Goal: Contribute content: Add original content to the website for others to see

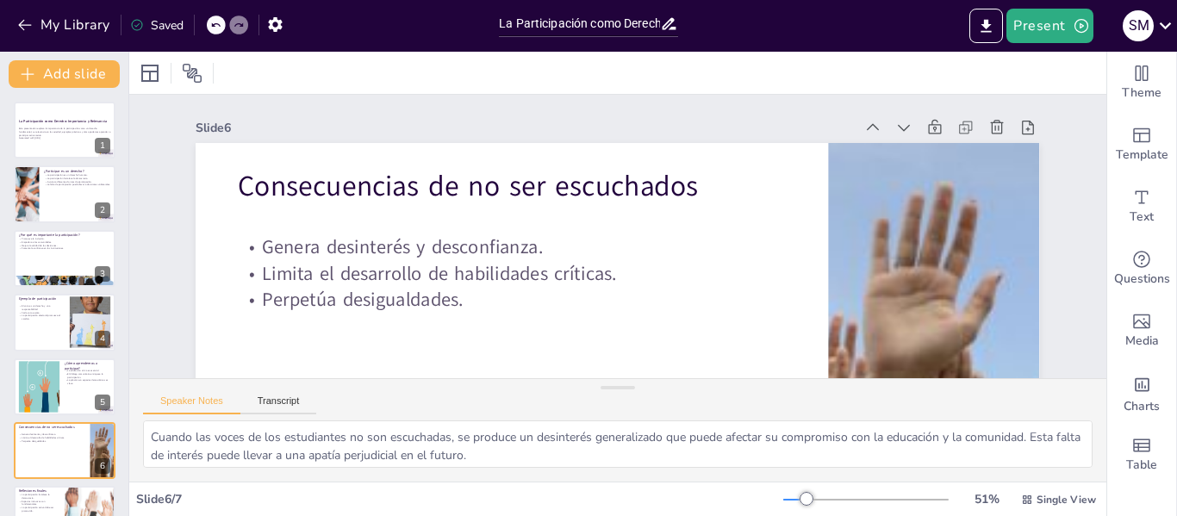
scroll to position [41, 0]
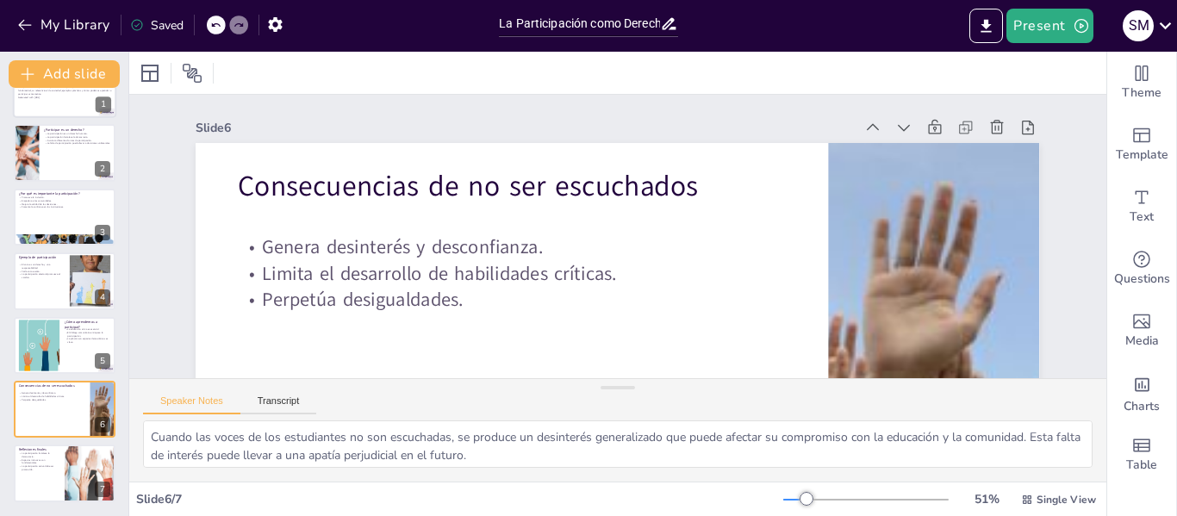
click at [53, 104] on div at bounding box center [64, 88] width 103 height 59
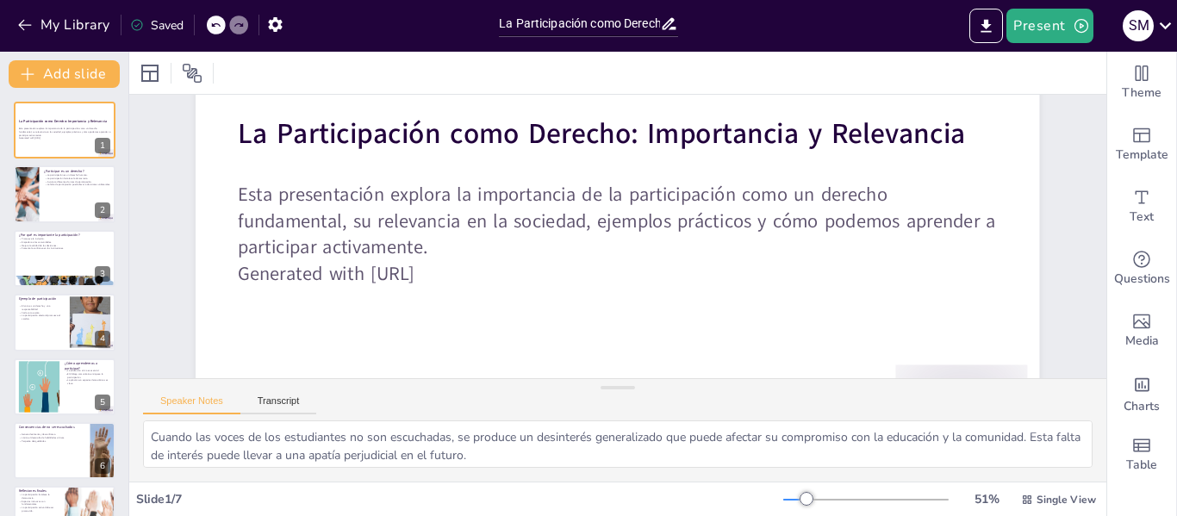
scroll to position [162, 0]
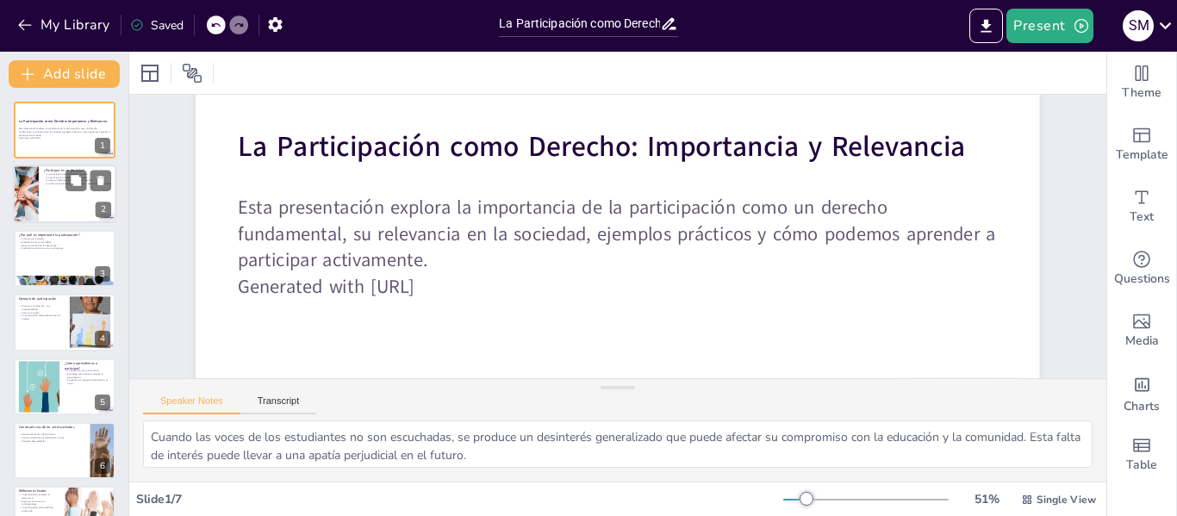
click at [41, 184] on div at bounding box center [64, 194] width 103 height 59
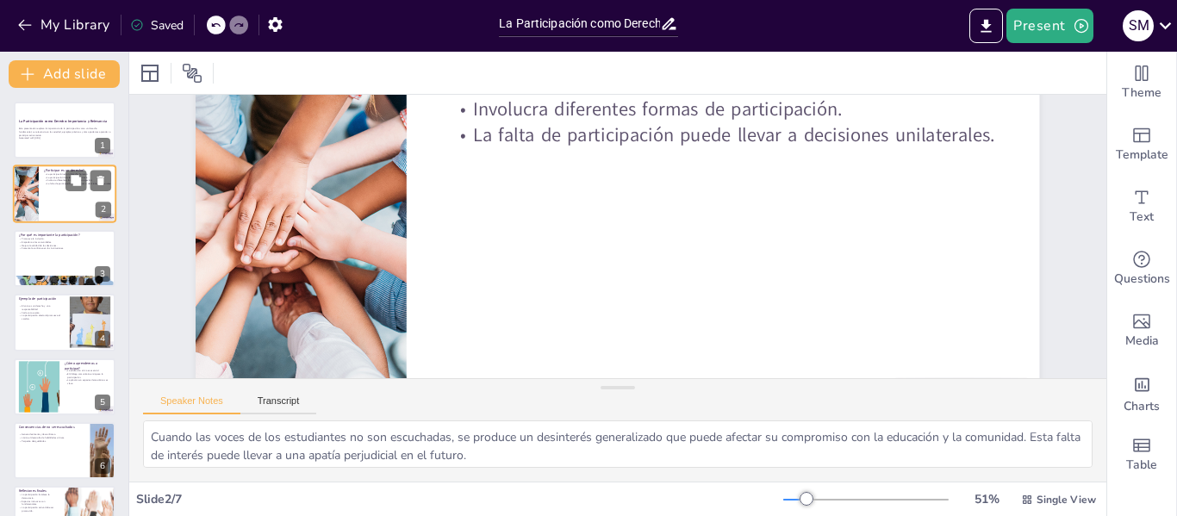
scroll to position [0, 0]
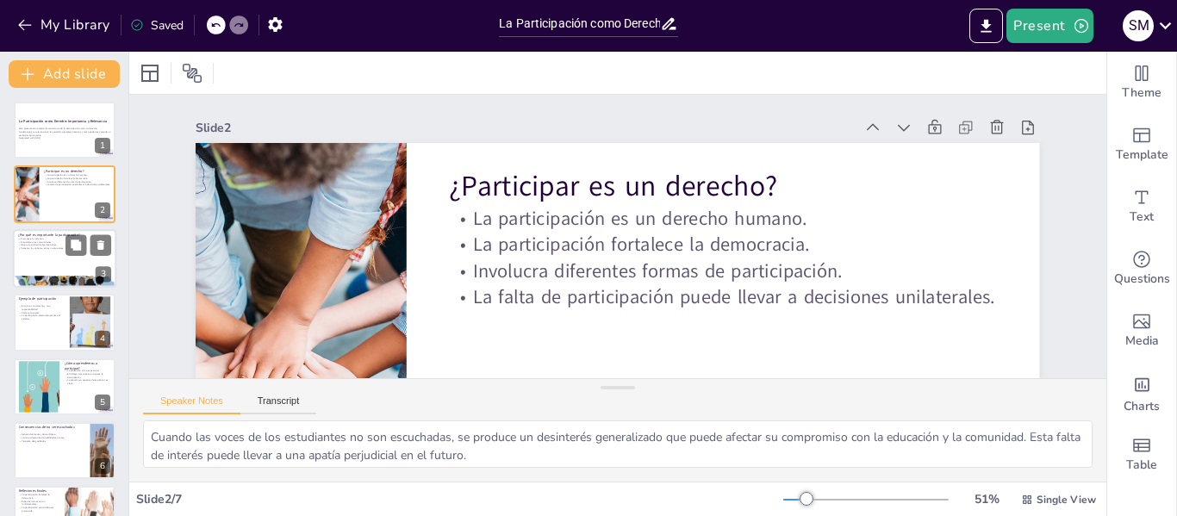
click at [47, 260] on div at bounding box center [64, 258] width 103 height 59
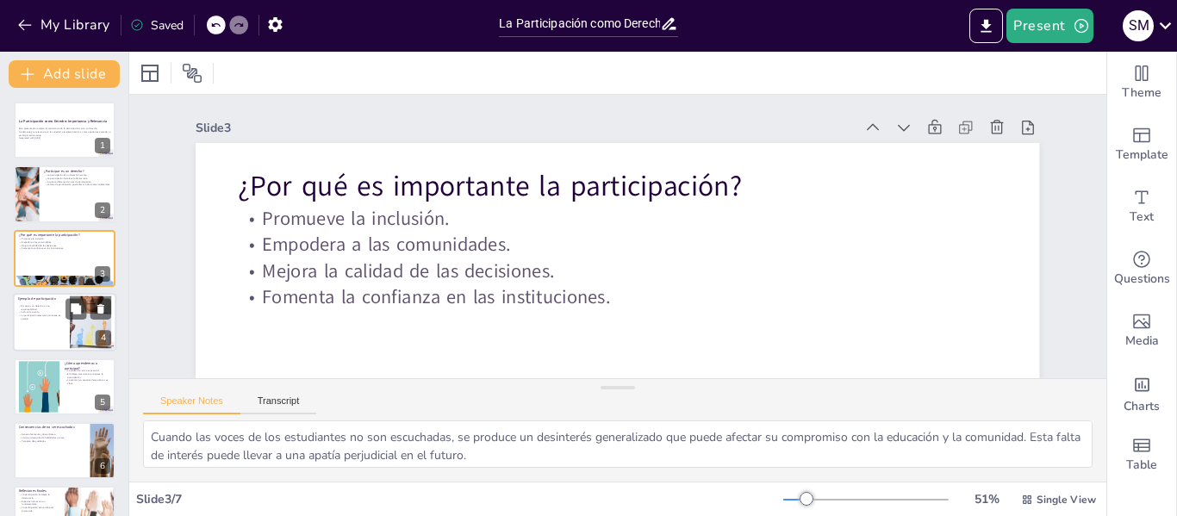
click at [51, 332] on div at bounding box center [64, 322] width 103 height 59
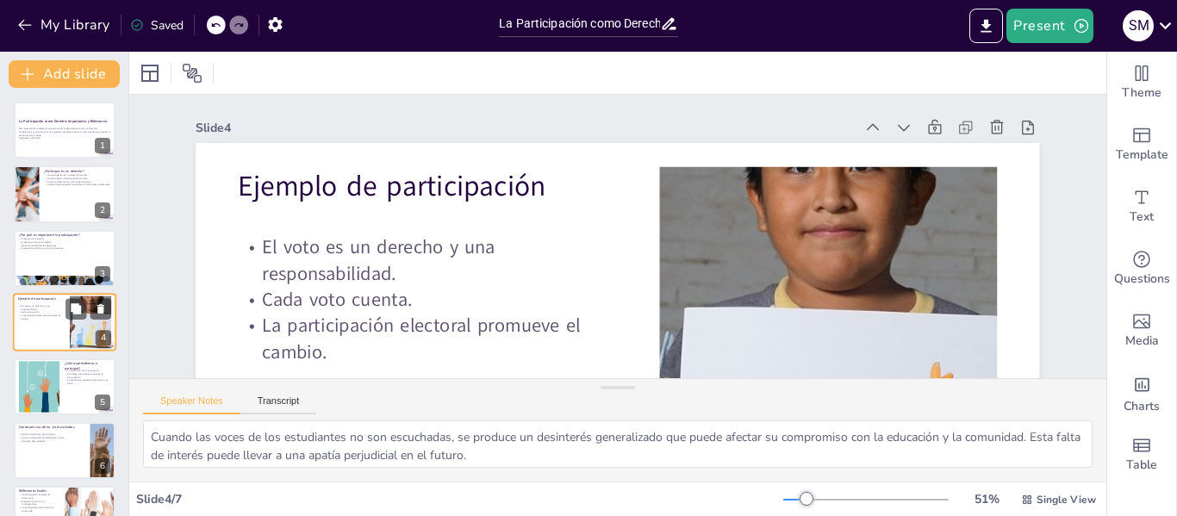
scroll to position [21, 0]
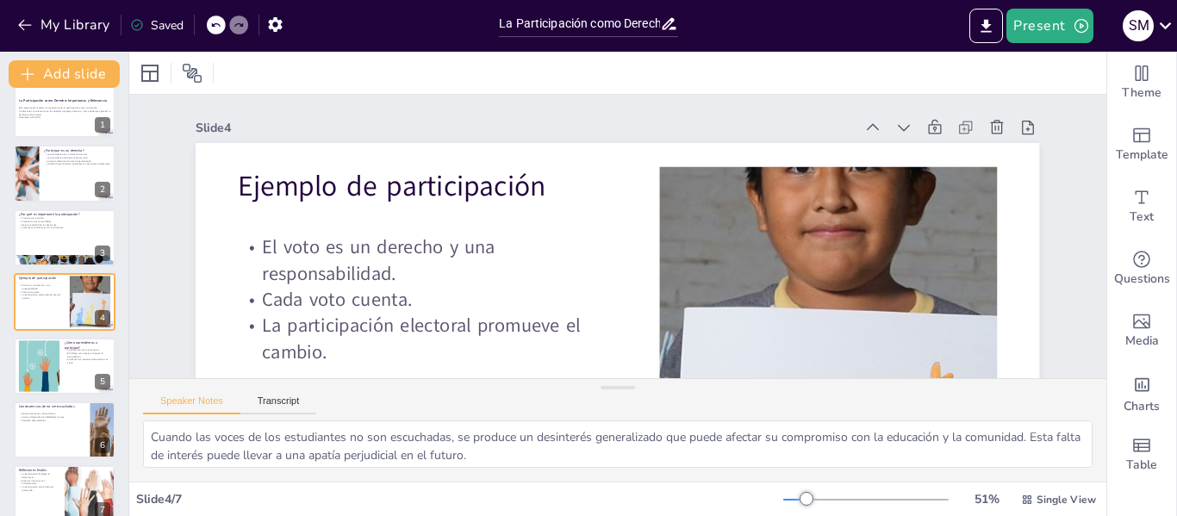
drag, startPoint x: 1084, startPoint y: 201, endPoint x: 1084, endPoint y: 228, distance: 26.7
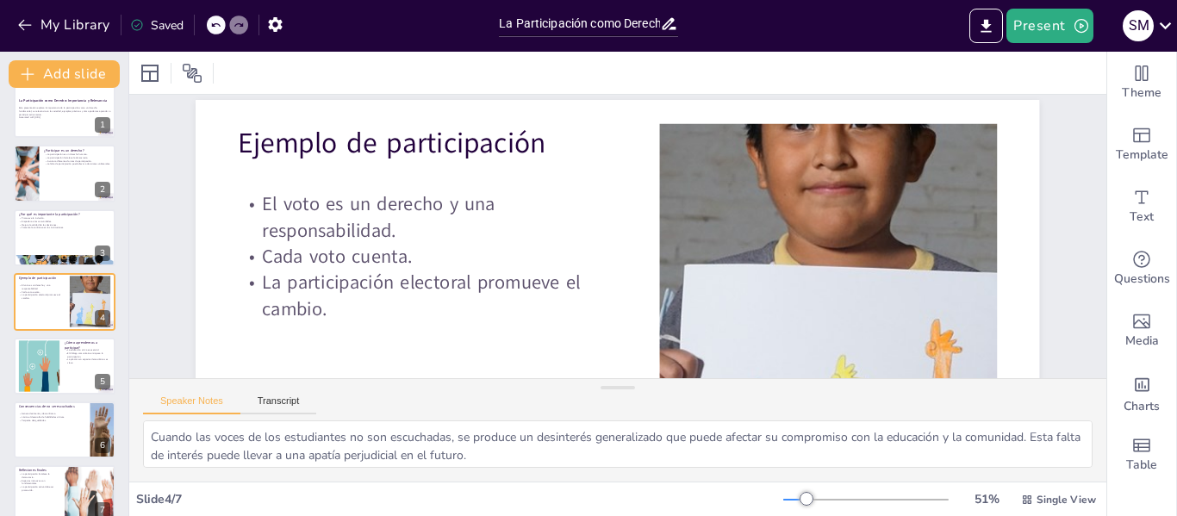
scroll to position [47, 0]
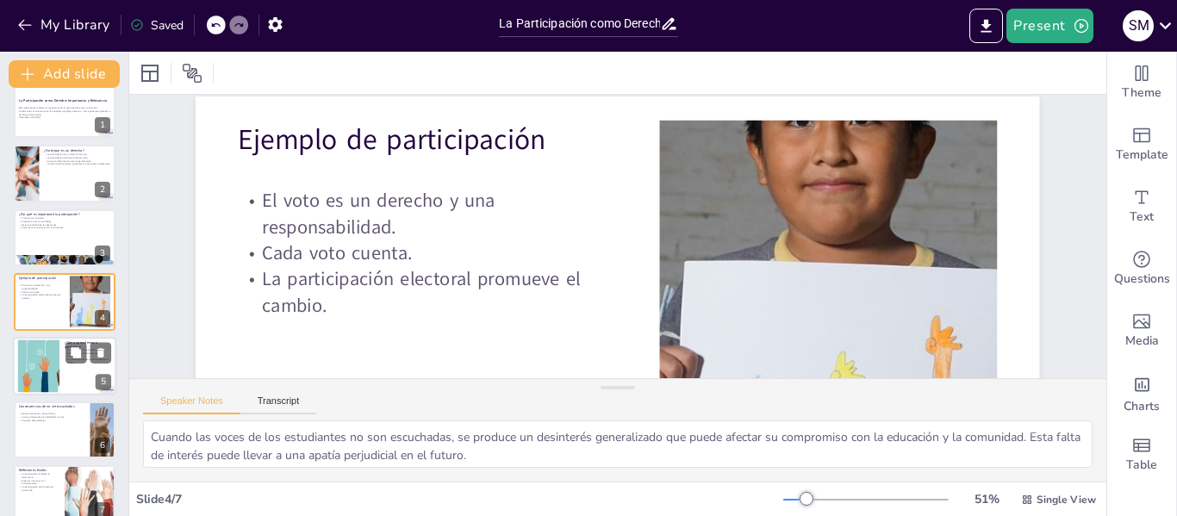
click at [26, 359] on div at bounding box center [38, 366] width 111 height 53
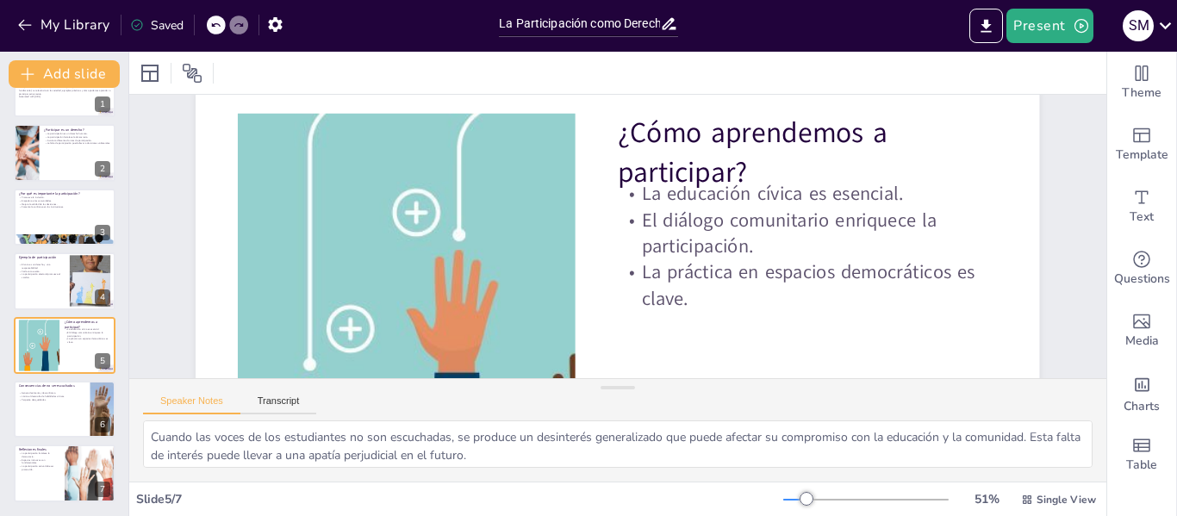
scroll to position [55, 0]
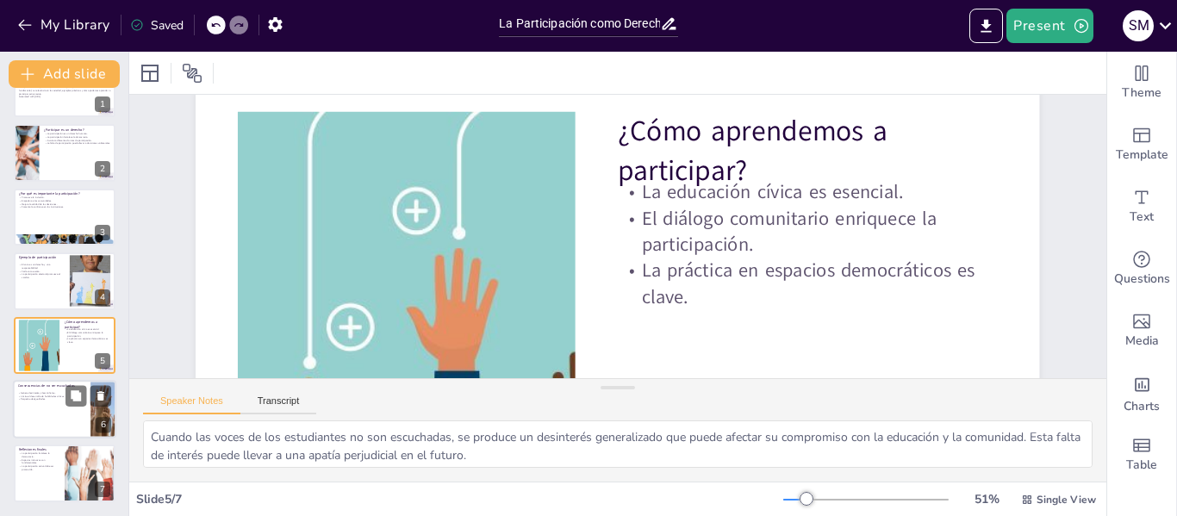
click at [52, 404] on div at bounding box center [64, 409] width 103 height 59
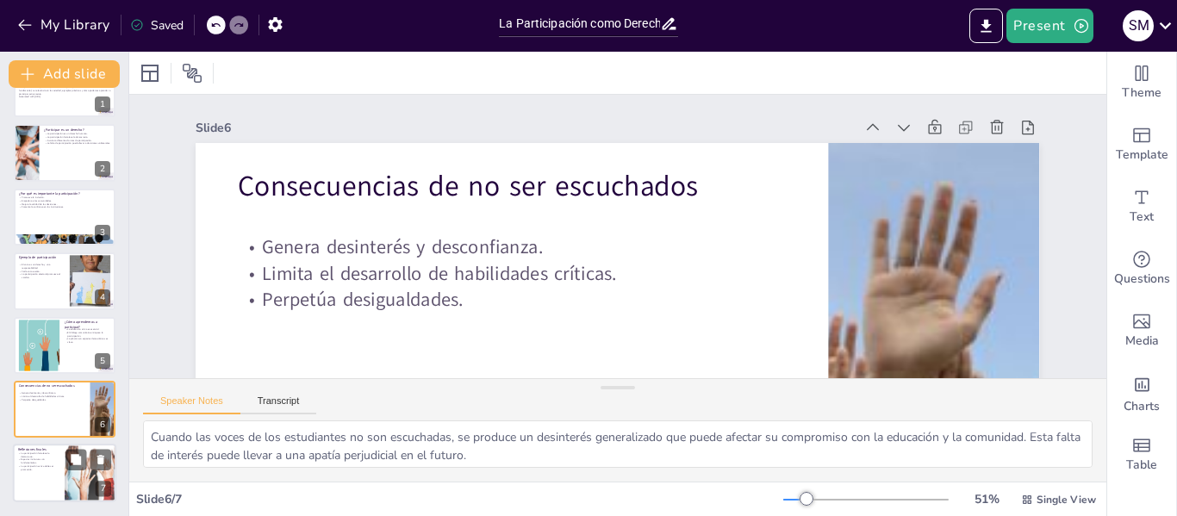
click at [51, 459] on p "Espacios inclusivos son fundamentales." at bounding box center [38, 461] width 41 height 6
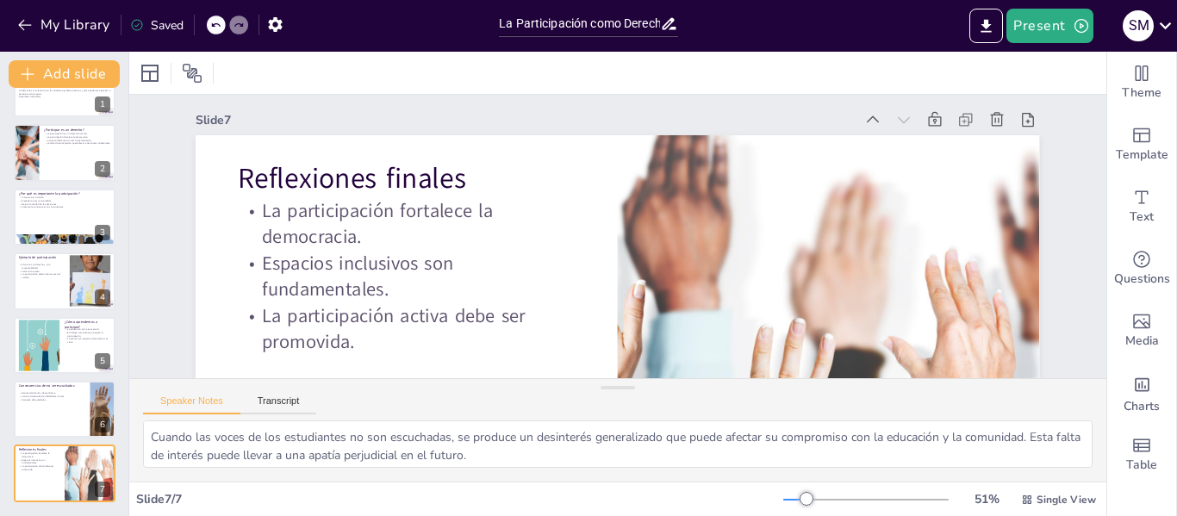
scroll to position [16, 0]
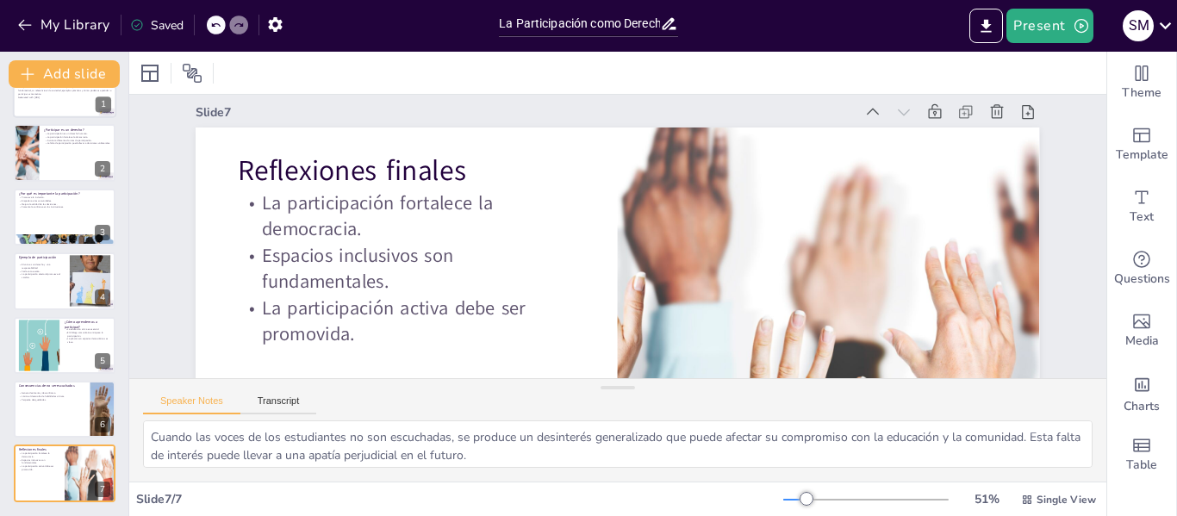
click at [49, 103] on div at bounding box center [64, 88] width 103 height 59
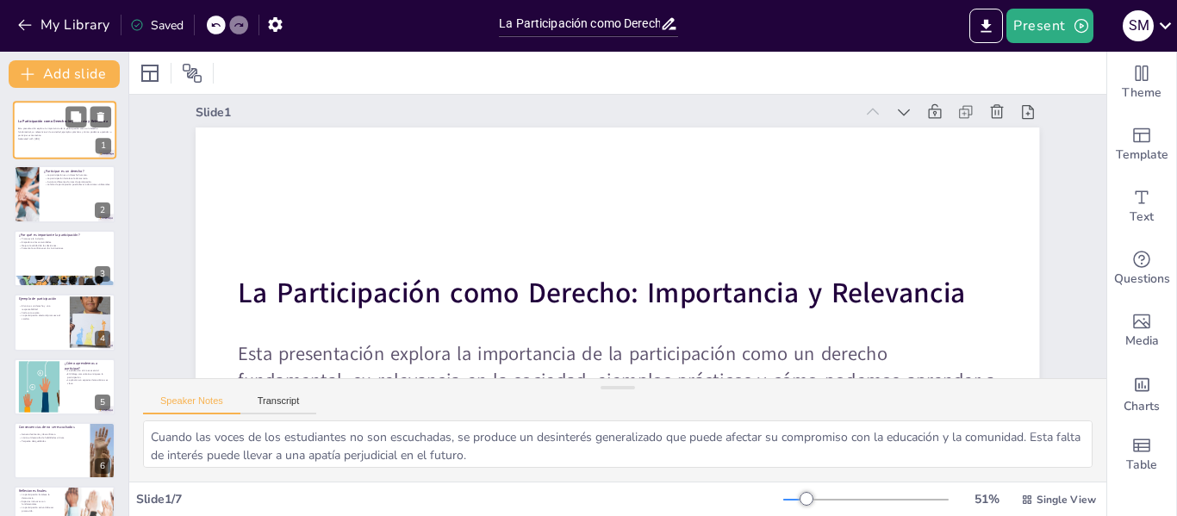
scroll to position [0, 0]
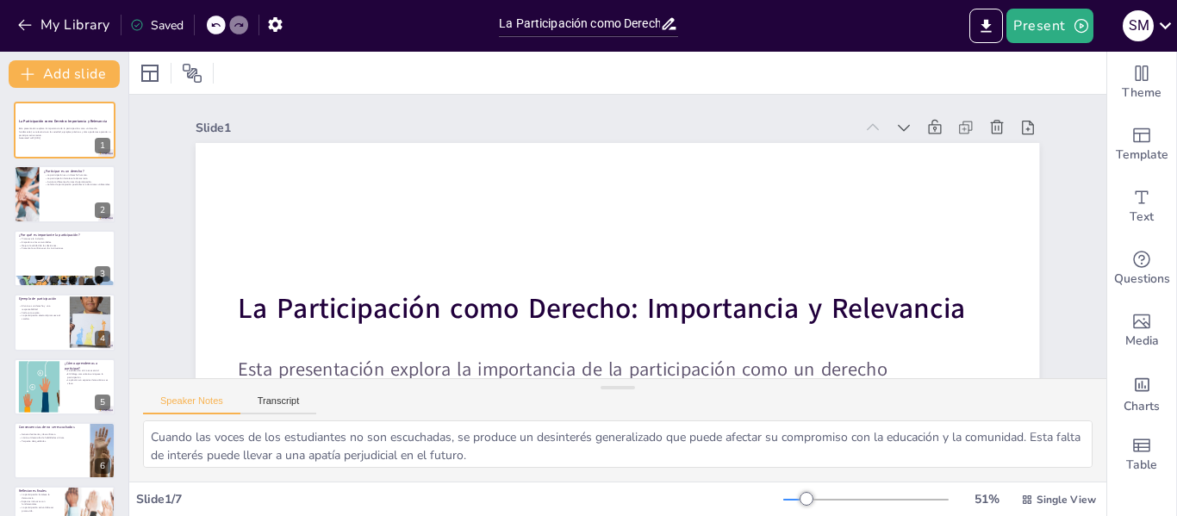
drag, startPoint x: 1084, startPoint y: 199, endPoint x: 1087, endPoint y: 241, distance: 42.3
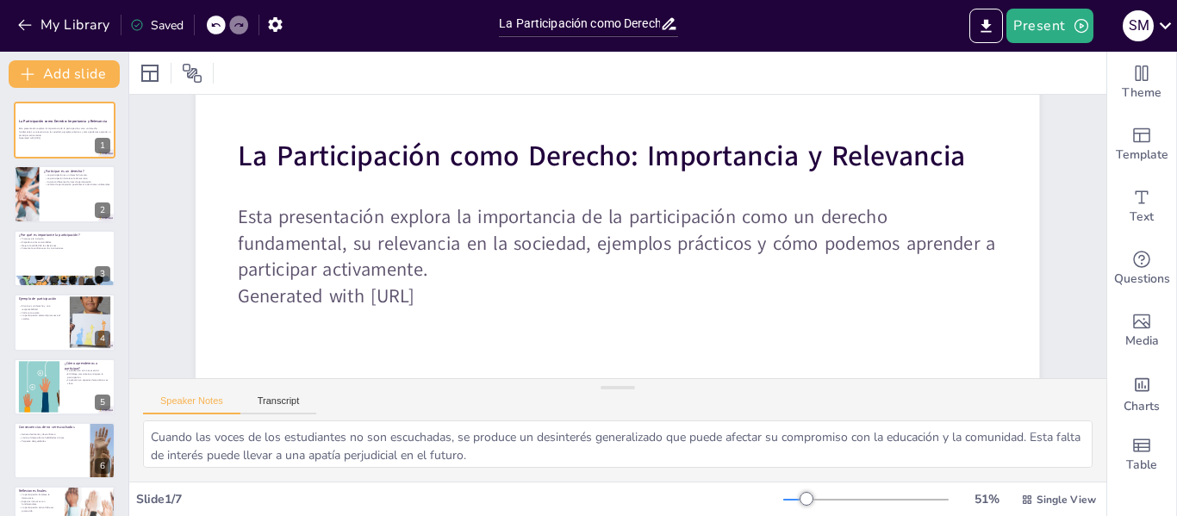
scroll to position [162, 0]
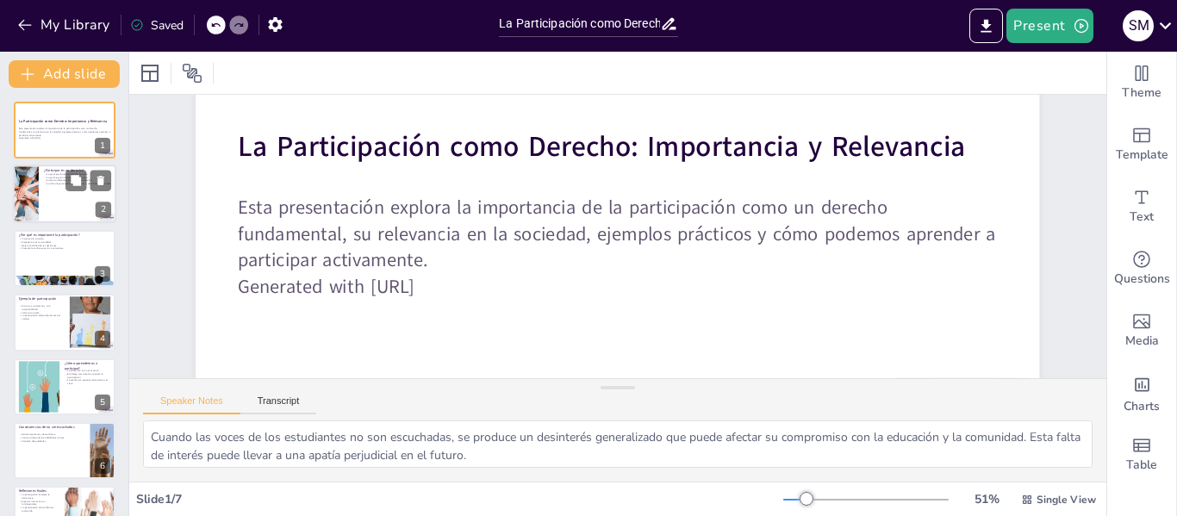
click at [70, 196] on div at bounding box center [64, 194] width 103 height 59
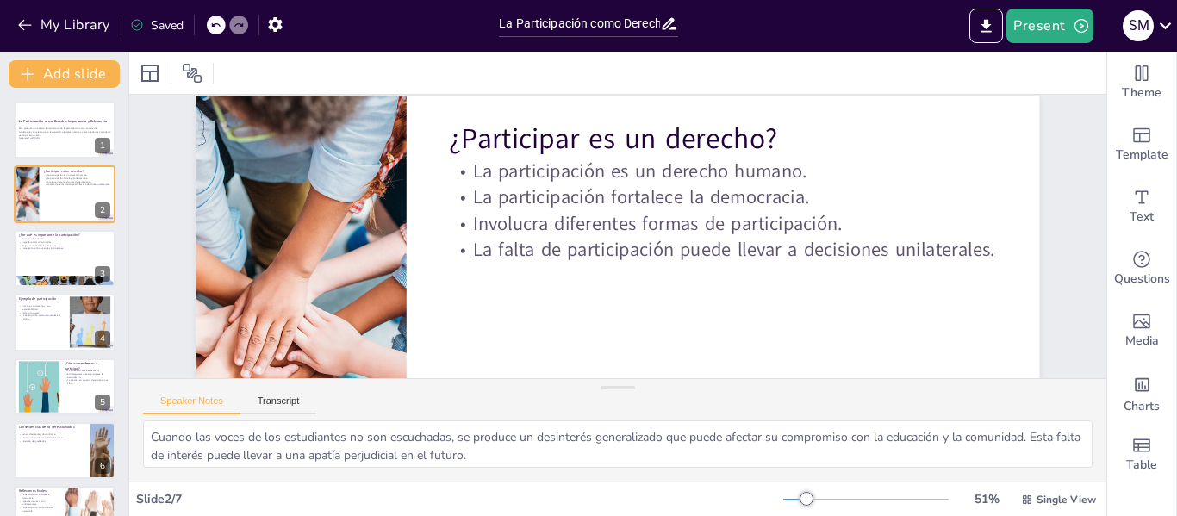
scroll to position [49, 0]
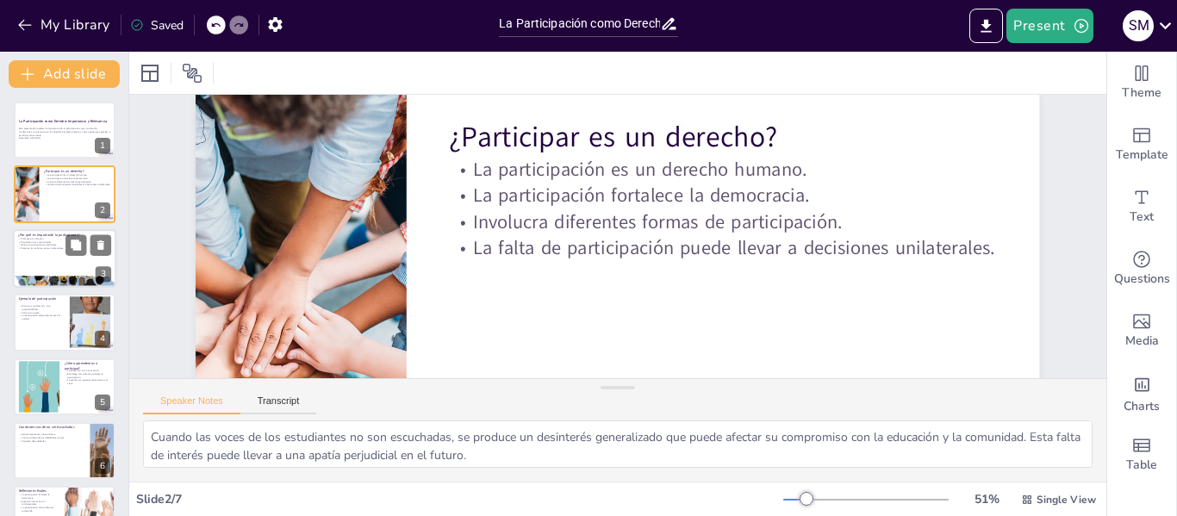
click at [47, 238] on p "Promueve la inclusión." at bounding box center [64, 238] width 93 height 3
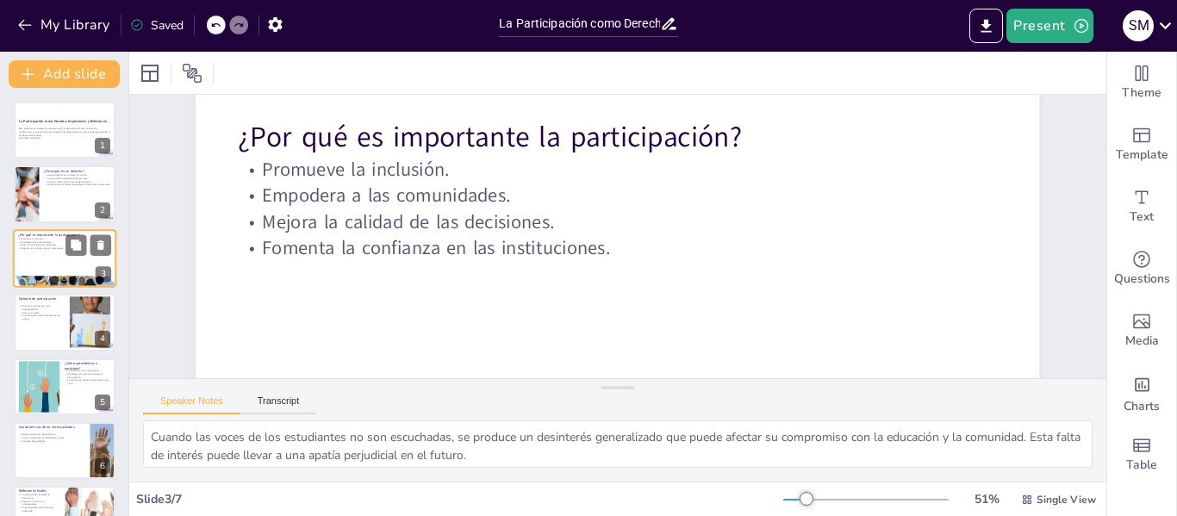
scroll to position [0, 0]
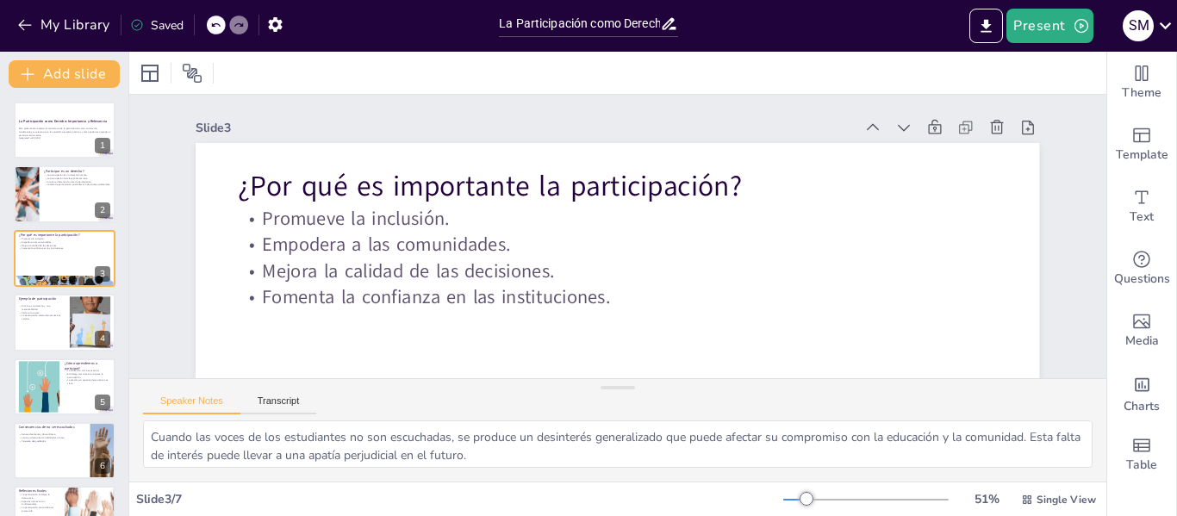
drag, startPoint x: 1085, startPoint y: 215, endPoint x: 1082, endPoint y: 238, distance: 23.5
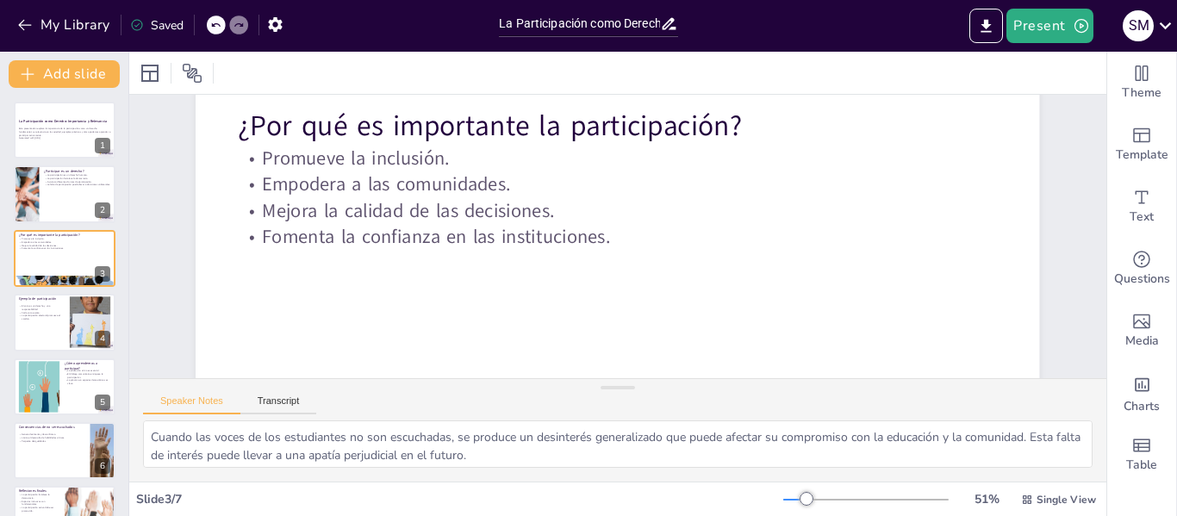
scroll to position [62, 0]
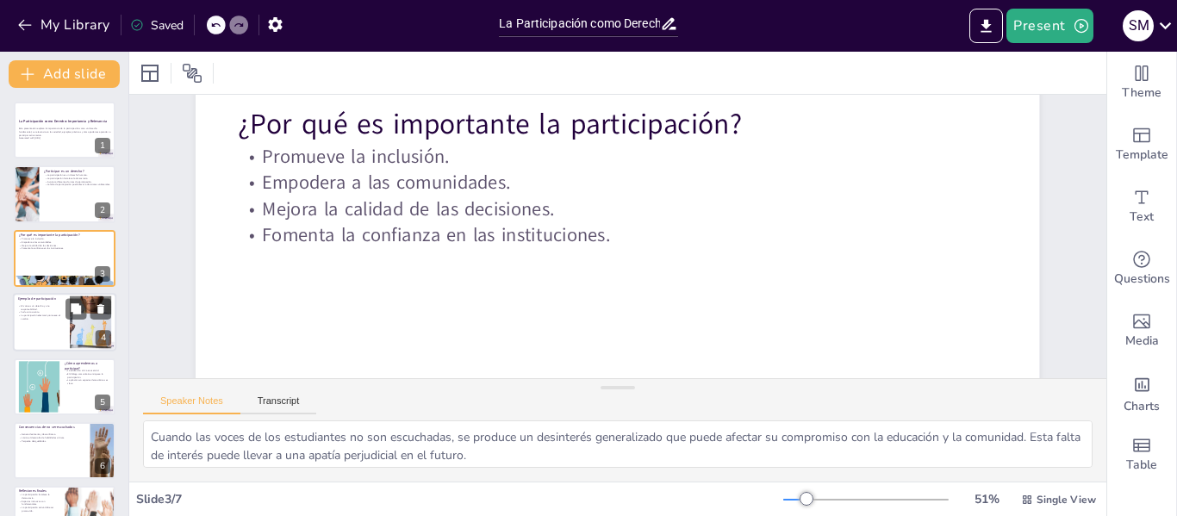
click at [35, 334] on div at bounding box center [64, 322] width 103 height 59
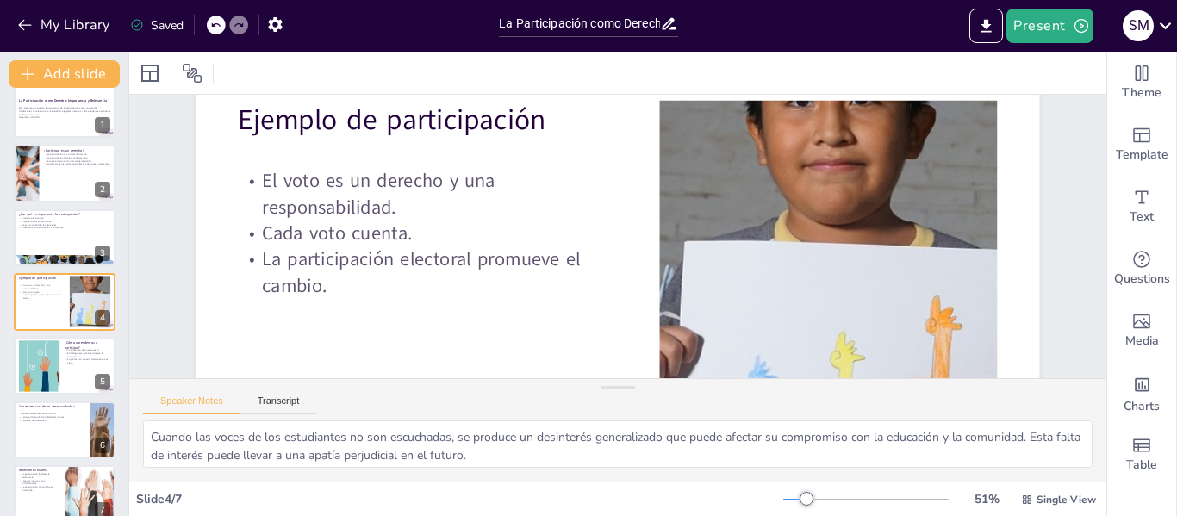
scroll to position [70, 0]
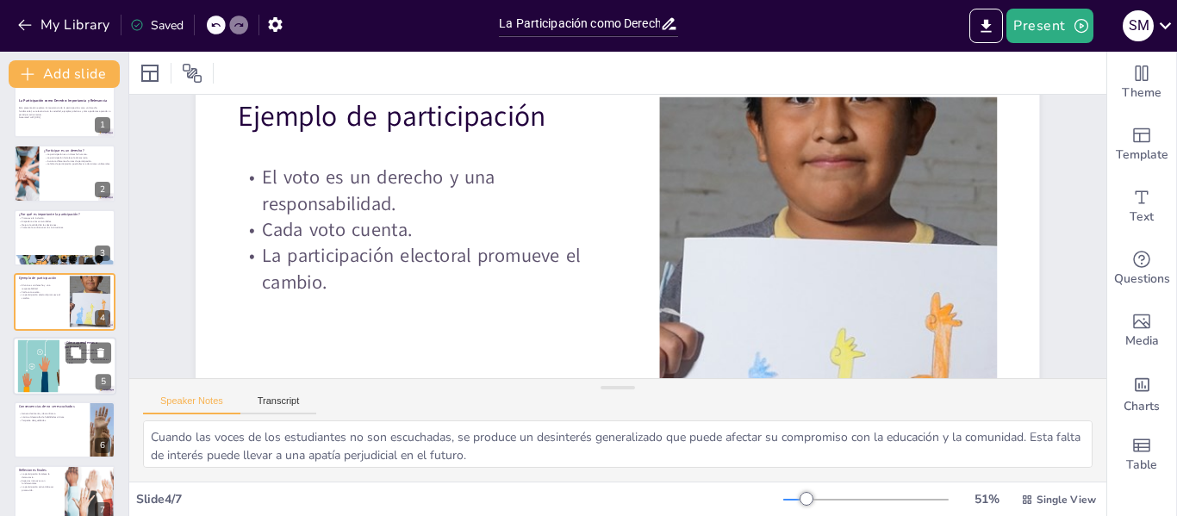
click at [47, 369] on div at bounding box center [38, 366] width 111 height 53
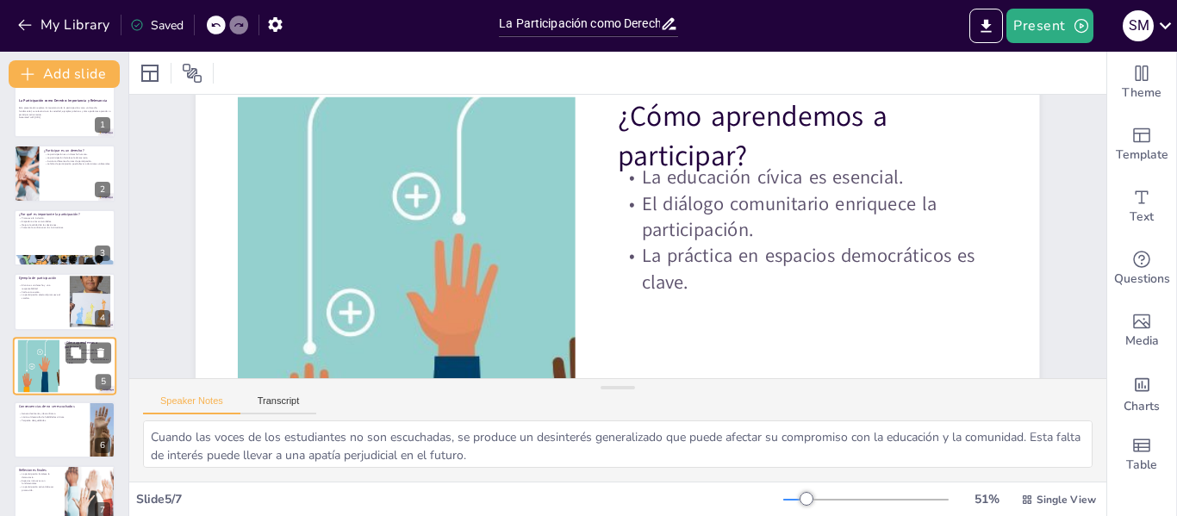
scroll to position [0, 0]
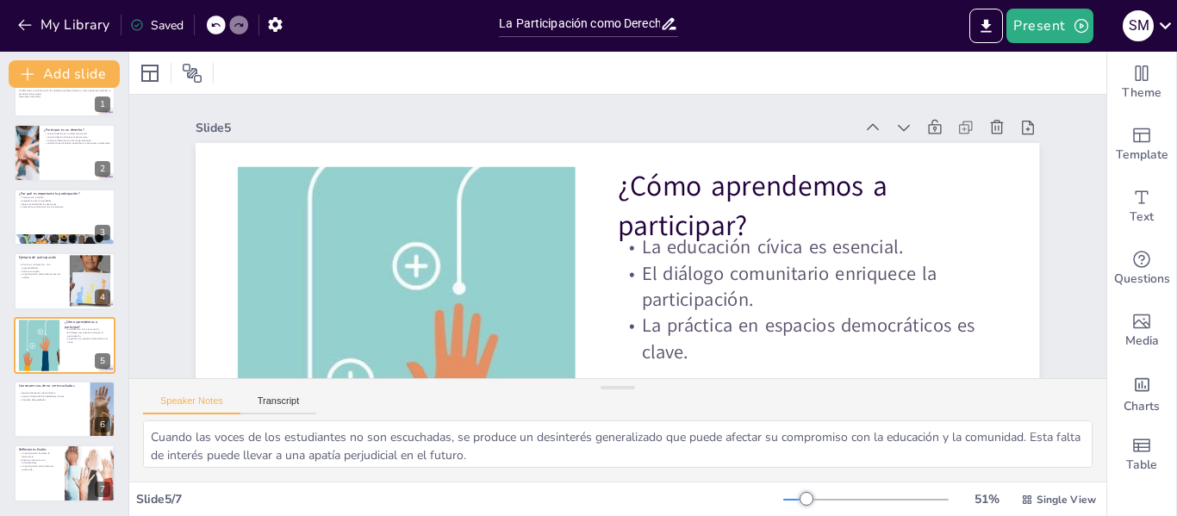
drag, startPoint x: 1084, startPoint y: 205, endPoint x: 1081, endPoint y: 227, distance: 21.8
click at [1081, 227] on body "My Library Saved La Participación como Derecho: Importancia y Relevancia Presen…" at bounding box center [588, 258] width 1177 height 516
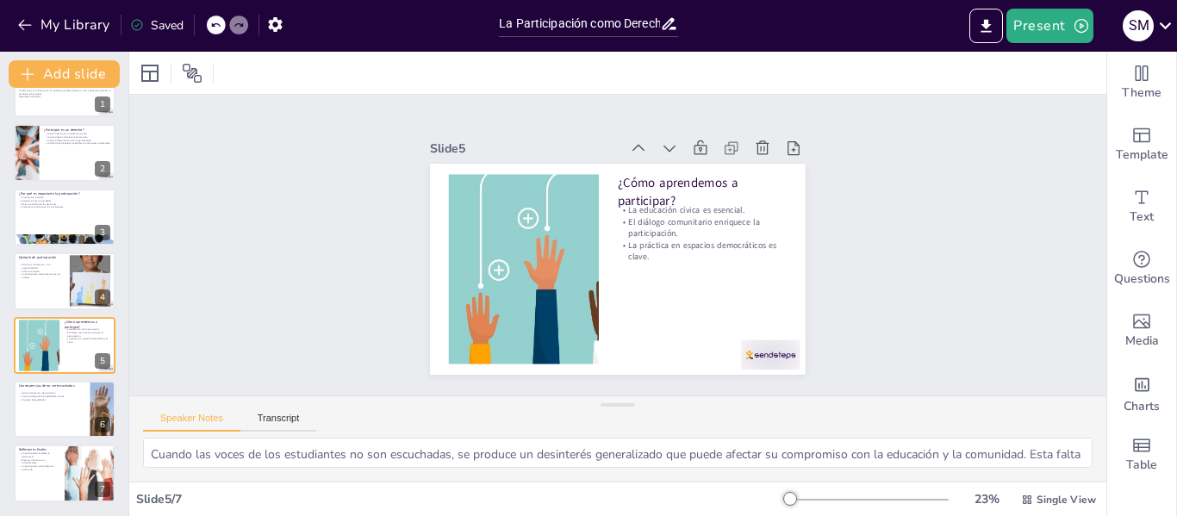
drag, startPoint x: 610, startPoint y: 387, endPoint x: 604, endPoint y: 477, distance: 90.7
click at [604, 477] on div "Speaker Notes Transcript La educación cívica es la base para que las personas c…" at bounding box center [617, 439] width 977 height 86
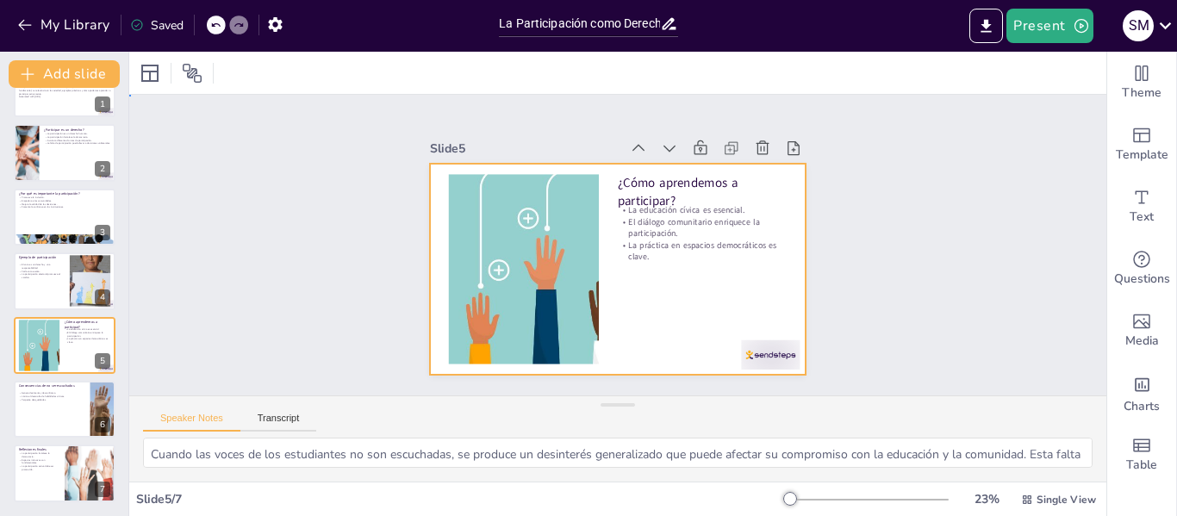
click at [713, 308] on div at bounding box center [618, 269] width 376 height 211
drag, startPoint x: 614, startPoint y: 405, endPoint x: 614, endPoint y: 467, distance: 62.1
click at [614, 467] on div "Speaker Notes Transcript La educación cívica es la base para que las personas c…" at bounding box center [617, 439] width 977 height 86
click at [1043, 16] on button "Present" at bounding box center [1050, 26] width 86 height 34
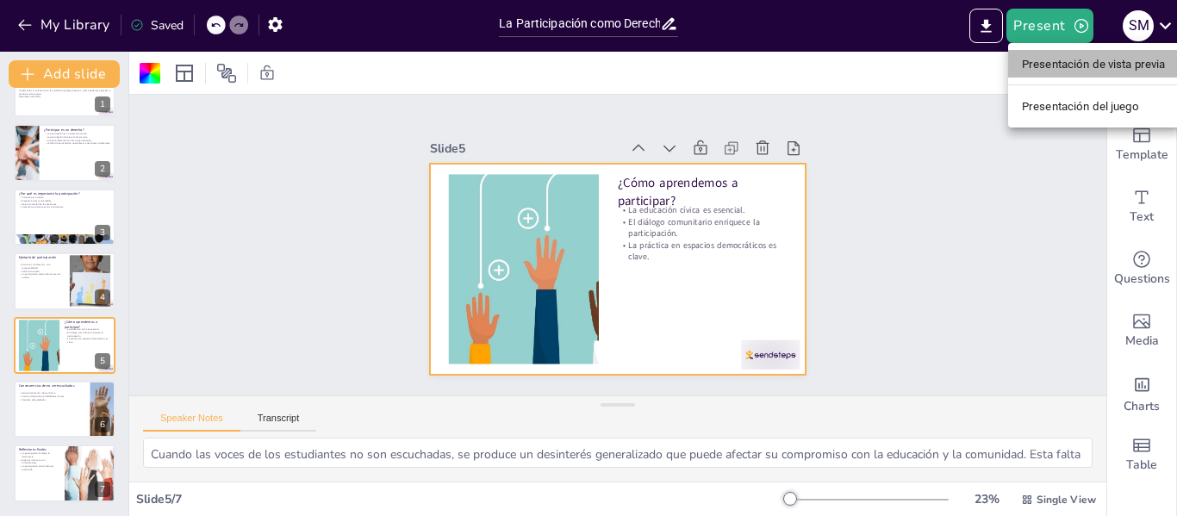
click at [1048, 67] on font "Presentación de vista previa" at bounding box center [1094, 64] width 144 height 13
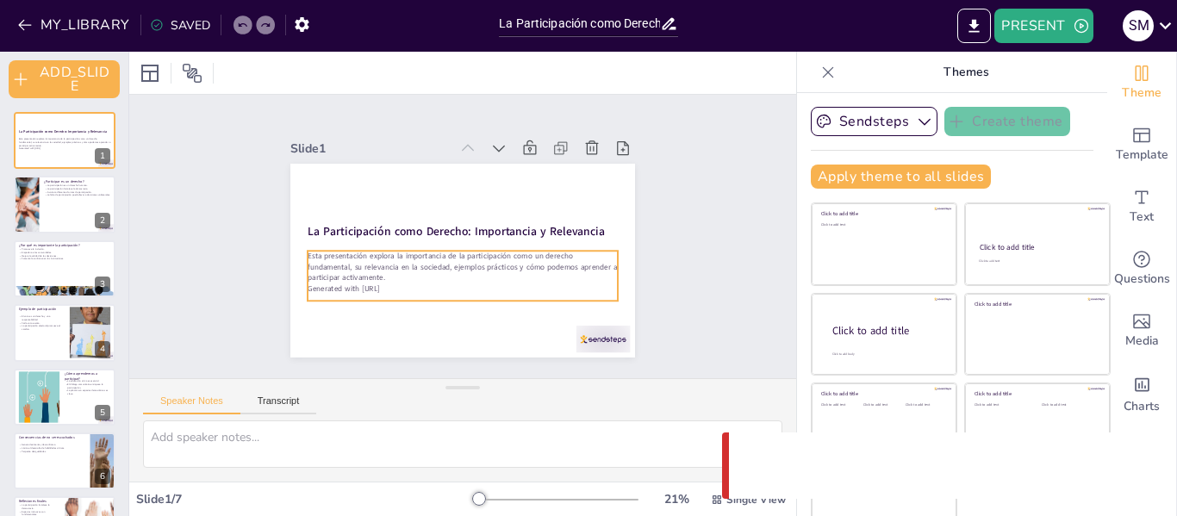
click at [441, 261] on p "Esta presentación explora la importancia de la participación como un derecho fu…" at bounding box center [463, 267] width 310 height 32
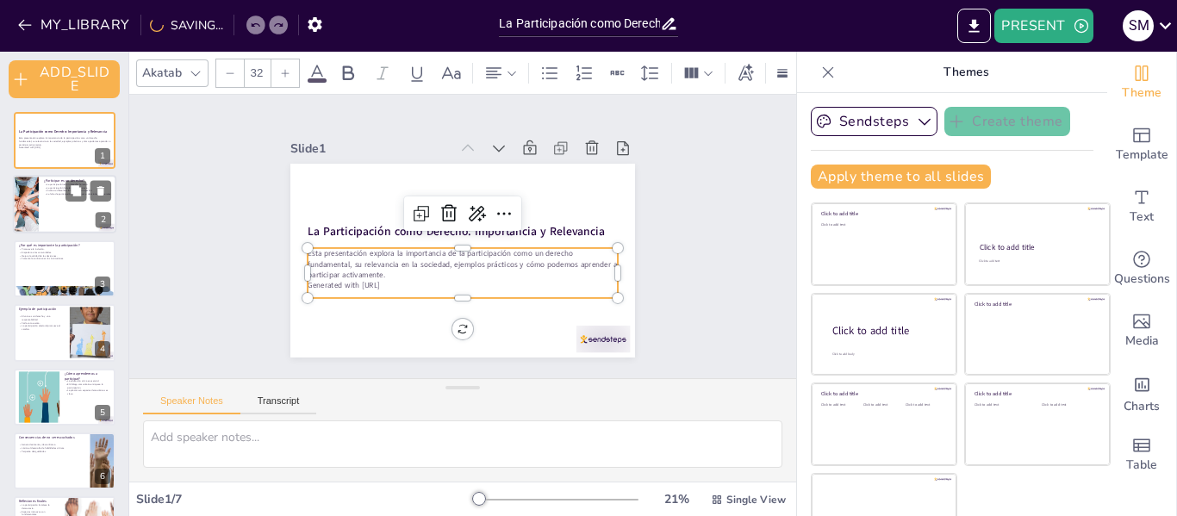
click at [81, 207] on div at bounding box center [64, 205] width 103 height 59
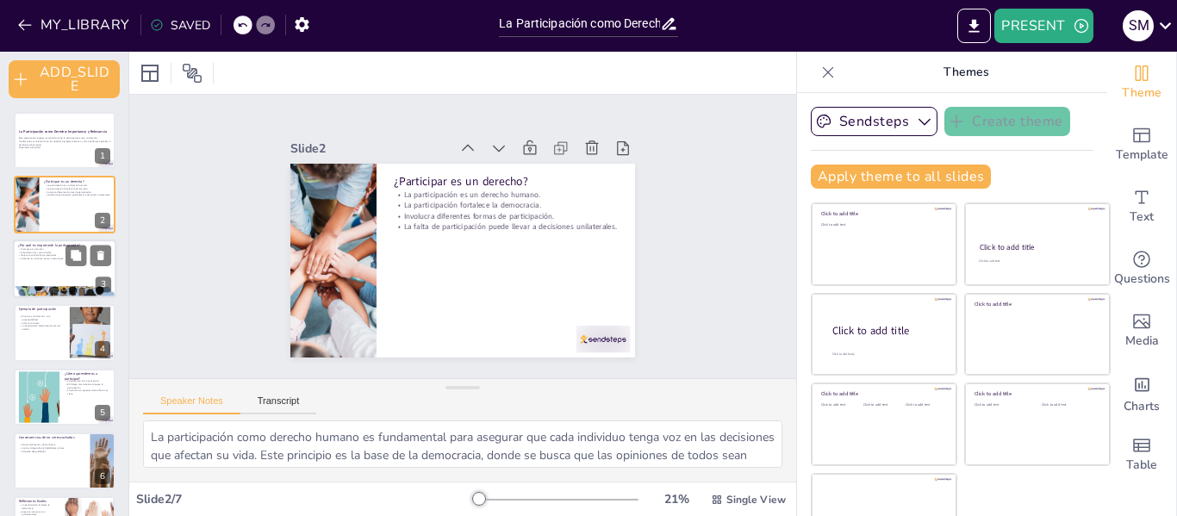
scroll to position [52, 0]
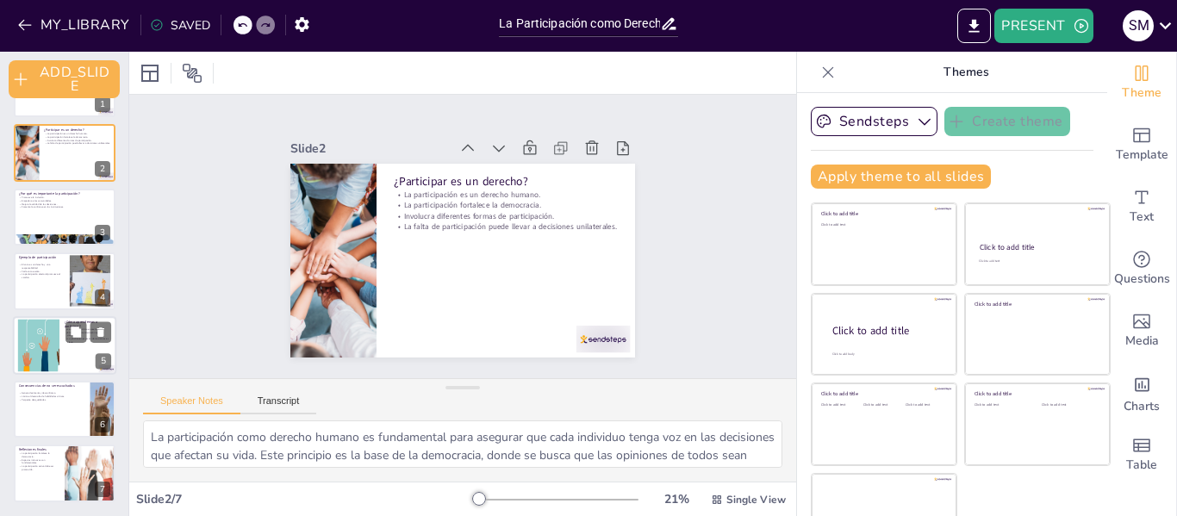
click at [89, 363] on div at bounding box center [64, 345] width 103 height 59
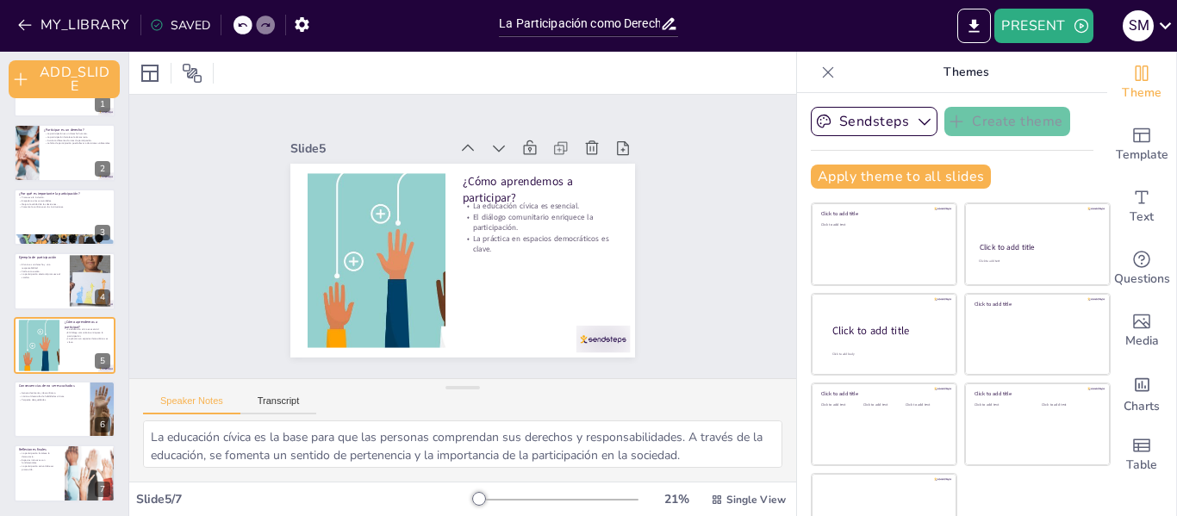
click at [820, 69] on icon at bounding box center [828, 72] width 17 height 17
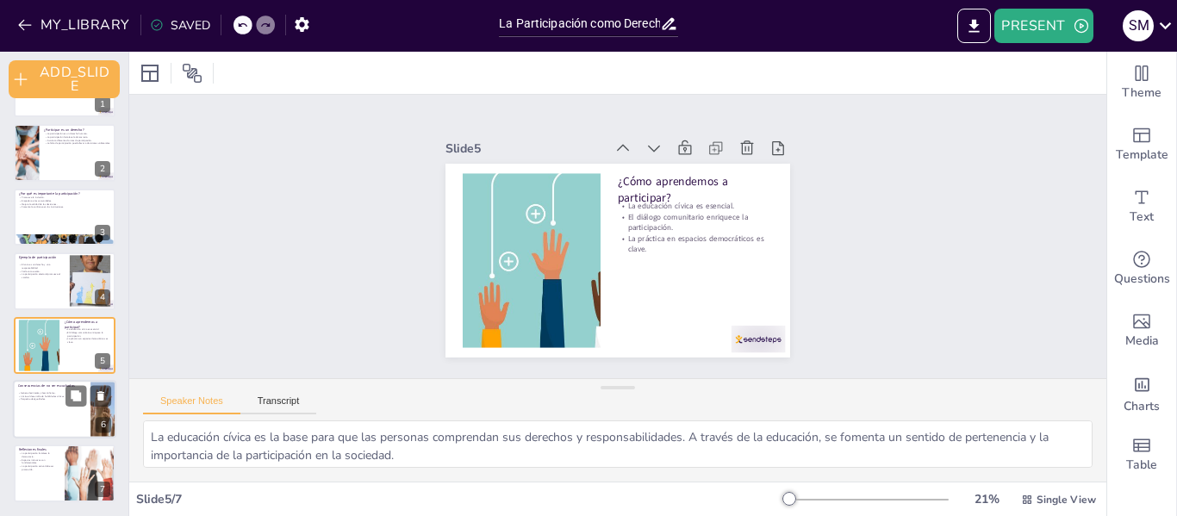
click at [47, 417] on div at bounding box center [64, 409] width 103 height 59
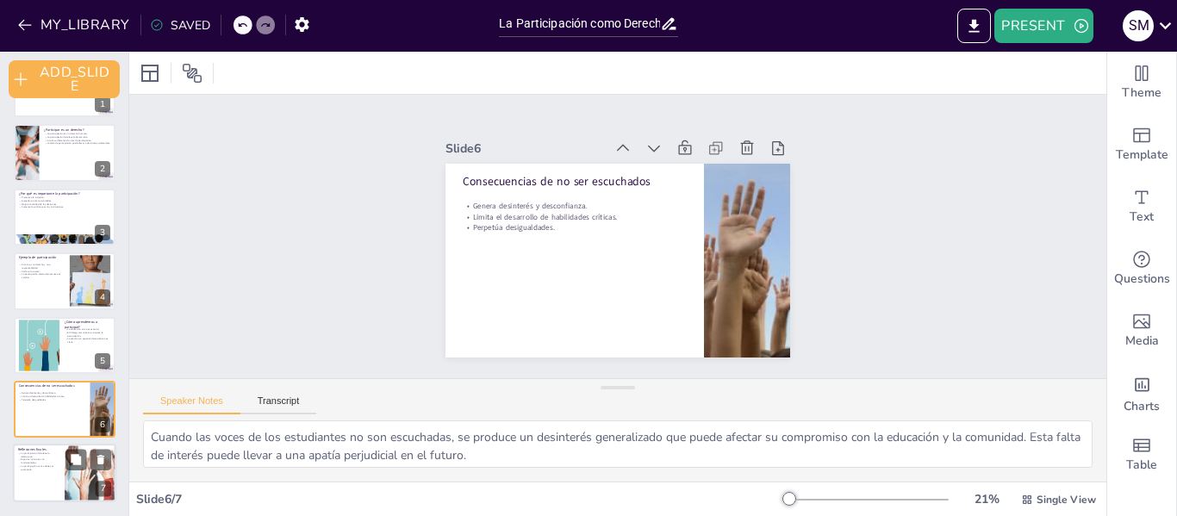
click at [24, 477] on div at bounding box center [64, 474] width 103 height 59
type textarea "La participación activa de los ciudadanos es vital para el fortalecimiento de l…"
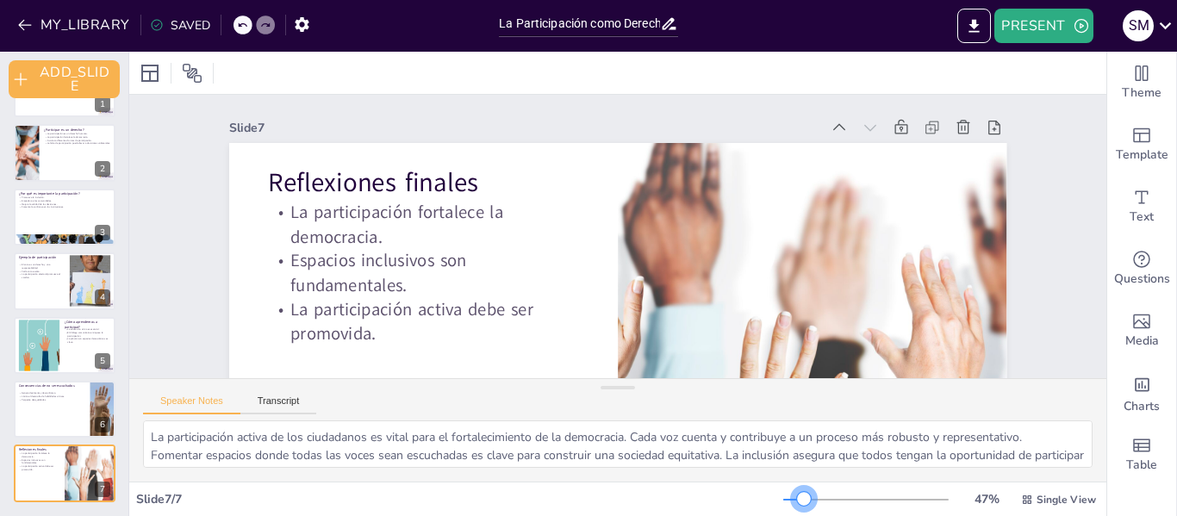
drag, startPoint x: 776, startPoint y: 502, endPoint x: 793, endPoint y: 504, distance: 16.5
click at [797, 504] on div at bounding box center [804, 499] width 14 height 14
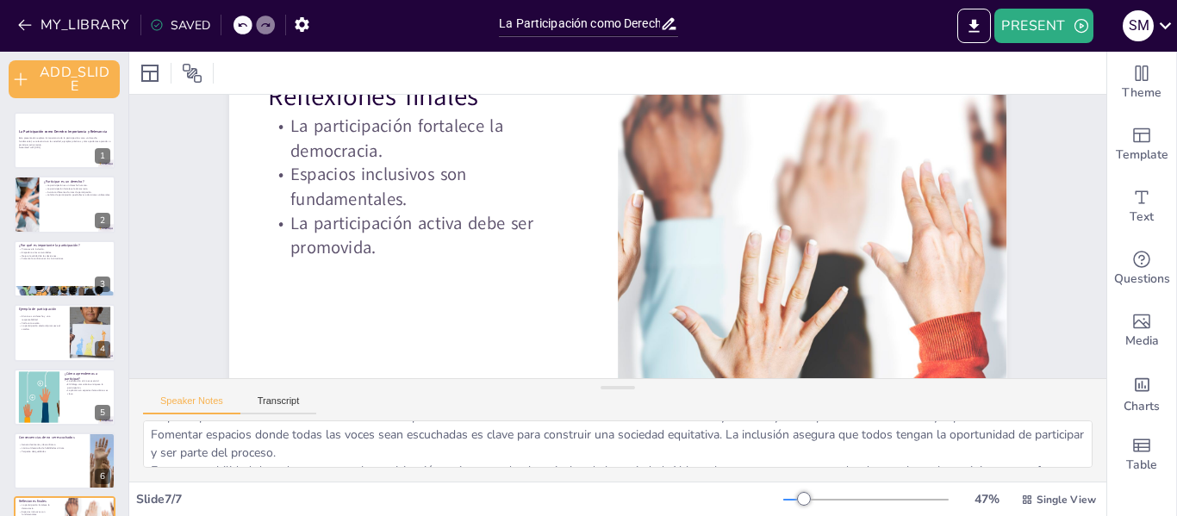
scroll to position [0, 0]
